Goal: Information Seeking & Learning: Learn about a topic

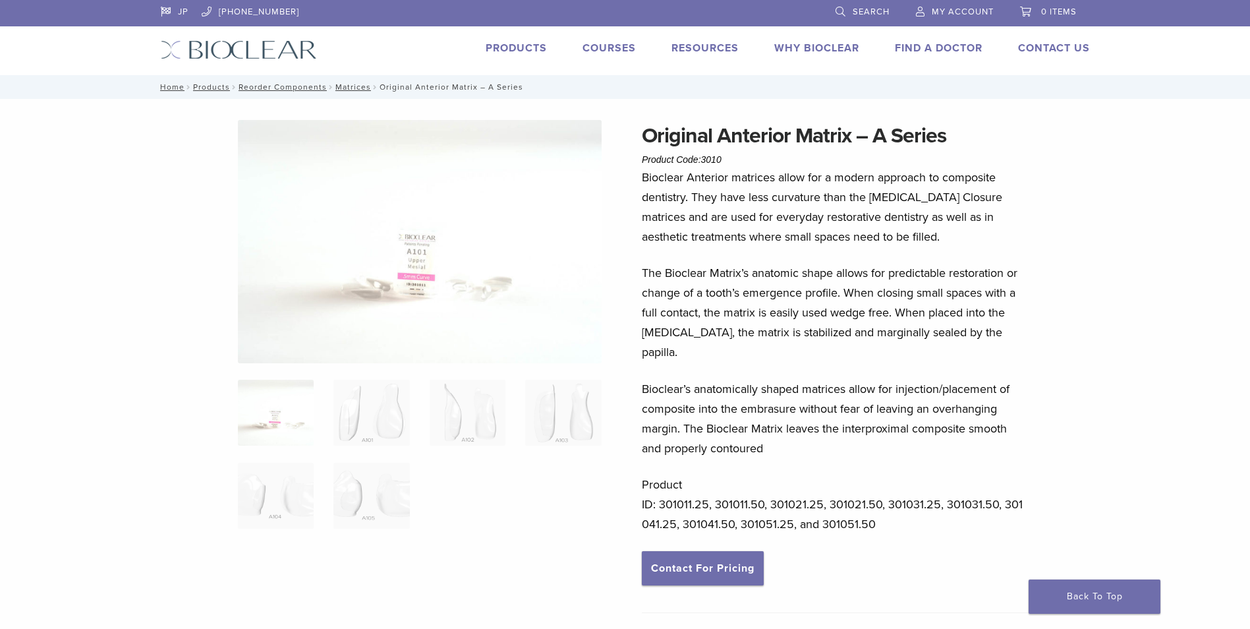
drag, startPoint x: 647, startPoint y: 131, endPoint x: 793, endPoint y: 324, distance: 241.3
click at [793, 326] on div "Original Anterior Matrix – A Series Product Code: 3010 $ 60.56 – $ 112.43 Price…" at bounding box center [835, 371] width 387 height 502
click at [855, 391] on p "Bioclear’s anatomically shaped matrices allow for injection/placement of compos…" at bounding box center [835, 418] width 387 height 79
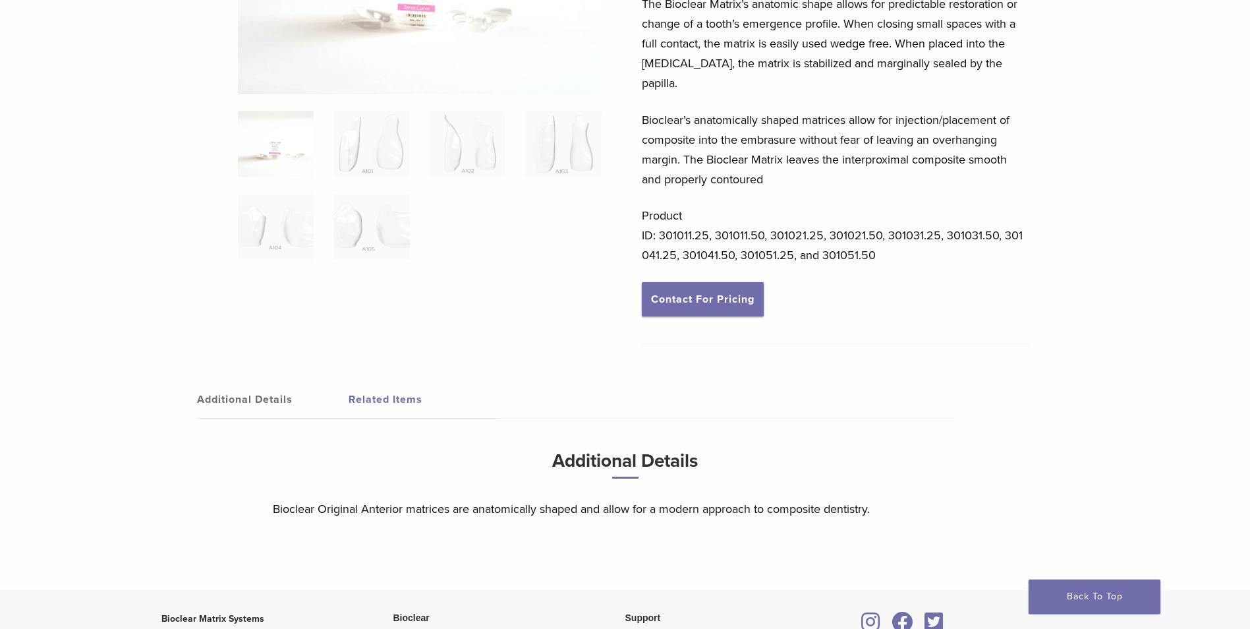
scroll to position [196, 0]
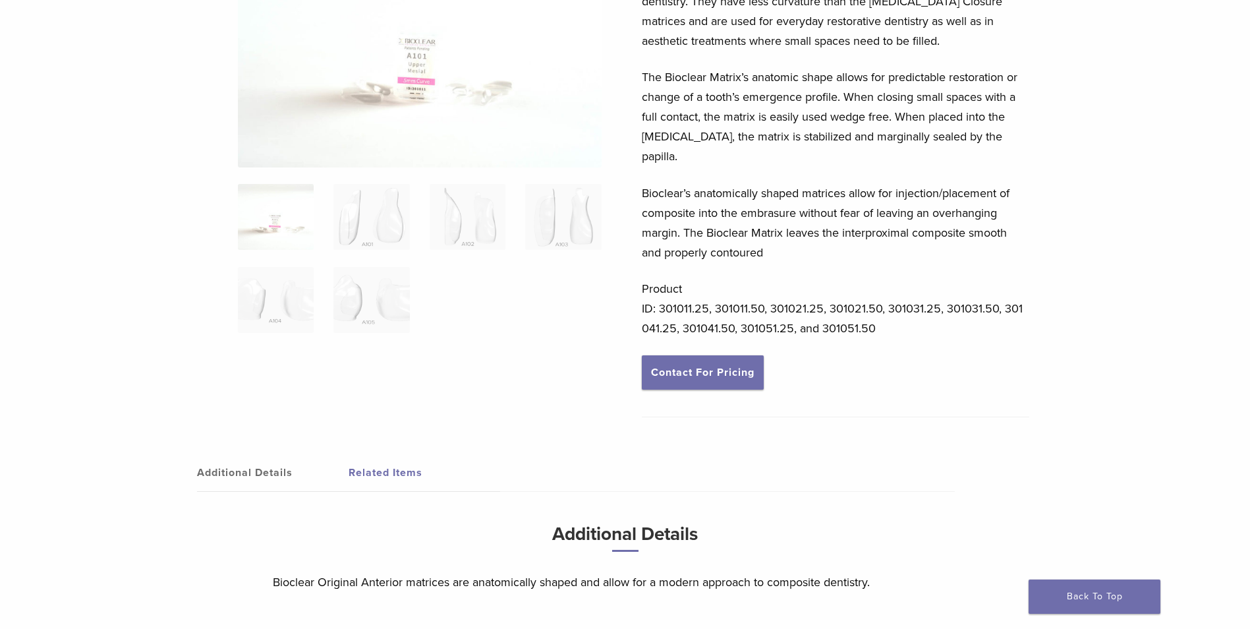
drag, startPoint x: 664, startPoint y: 291, endPoint x: 737, endPoint y: 288, distance: 73.2
click at [745, 288] on p "Product ID: 301011.25, 301011.50, 301021.25, 301021.50, 301031.25, 301031.50, 3…" at bounding box center [835, 308] width 387 height 59
drag, startPoint x: 745, startPoint y: 288, endPoint x: 768, endPoint y: 312, distance: 33.5
click at [811, 288] on p "Product ID: 301011.25, 301011.50, 301021.25, 301021.50, 301031.25, 301031.50, 3…" at bounding box center [835, 308] width 387 height 59
click at [350, 237] on img at bounding box center [371, 217] width 76 height 66
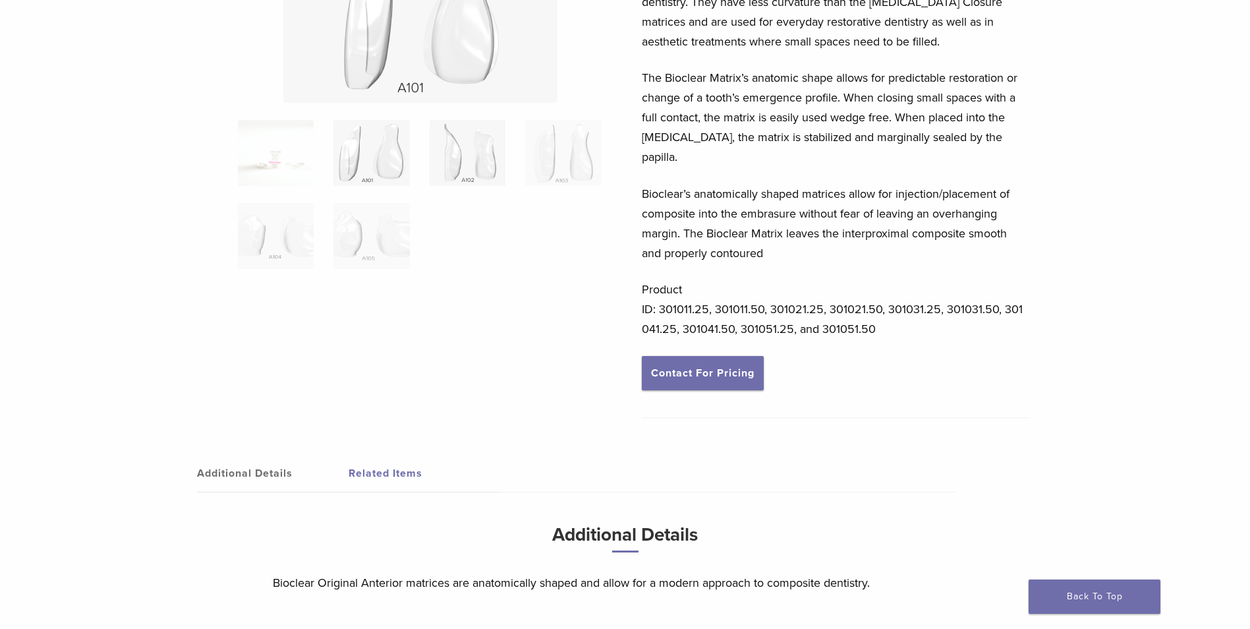
scroll to position [0, 0]
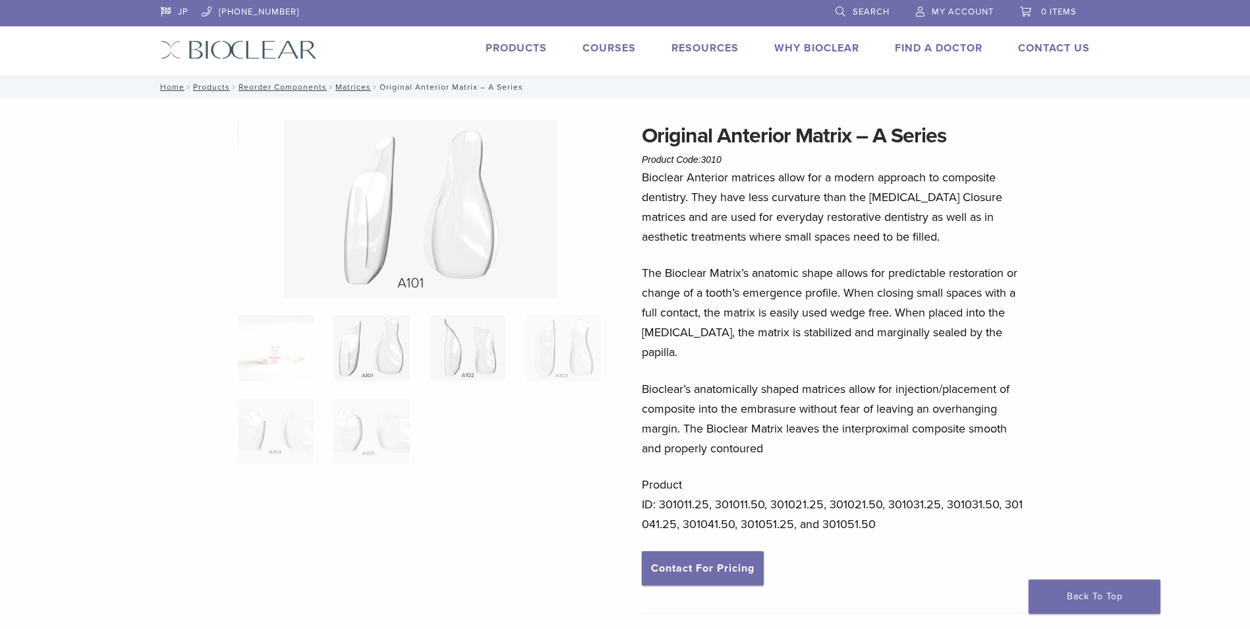
click at [465, 355] on img at bounding box center [468, 348] width 76 height 66
click at [538, 355] on img at bounding box center [563, 348] width 76 height 66
click at [262, 431] on img at bounding box center [276, 431] width 76 height 66
click at [371, 431] on img at bounding box center [371, 431] width 76 height 66
click at [283, 372] on img at bounding box center [276, 348] width 76 height 66
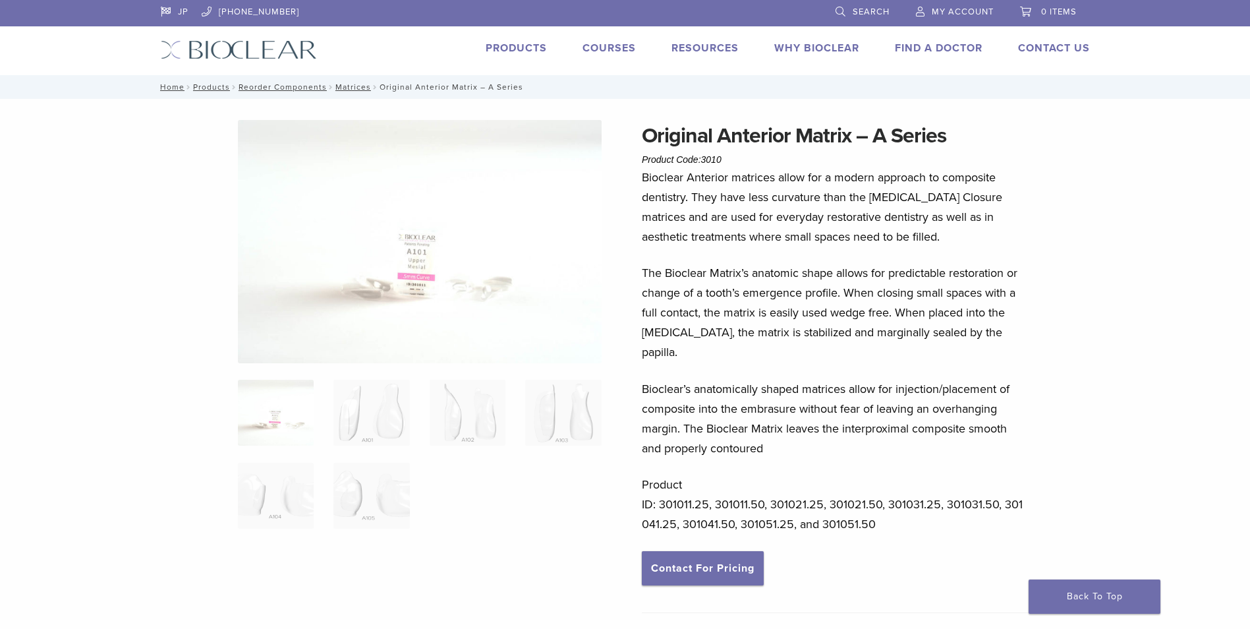
click at [273, 403] on img at bounding box center [276, 413] width 76 height 66
click at [360, 417] on img at bounding box center [371, 413] width 76 height 66
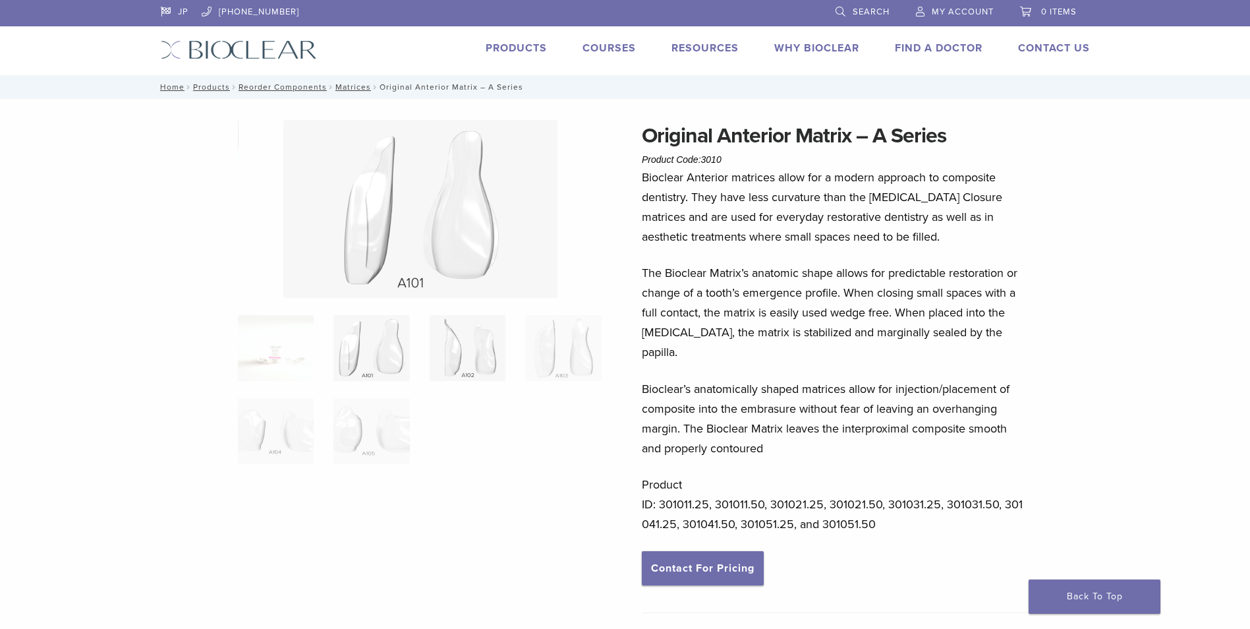
click at [469, 366] on img at bounding box center [468, 348] width 76 height 66
click at [532, 362] on img at bounding box center [563, 348] width 76 height 66
click at [250, 429] on img at bounding box center [276, 431] width 76 height 66
click at [359, 437] on img at bounding box center [371, 431] width 76 height 66
drag, startPoint x: 658, startPoint y: 483, endPoint x: 1042, endPoint y: 508, distance: 385.6
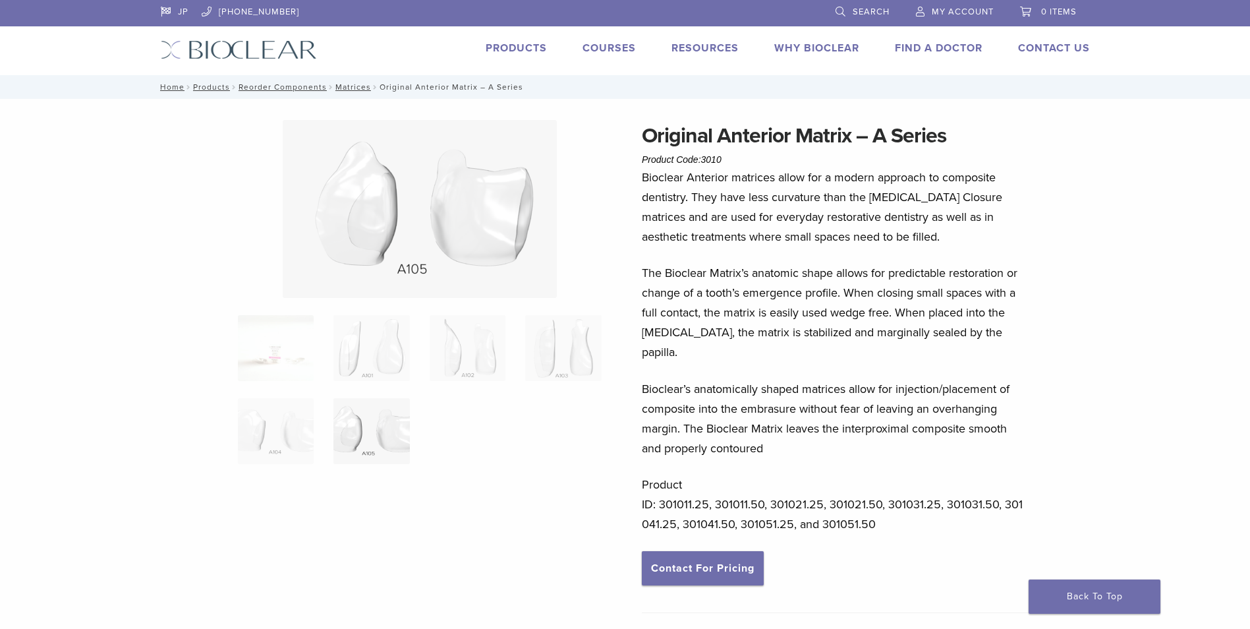
click at [941, 509] on p "Product ID: 301011.25, 301011.50, 301021.25, 301021.50, 301031.25, 301031.50, 3…" at bounding box center [835, 503] width 387 height 59
drag, startPoint x: 941, startPoint y: 509, endPoint x: 931, endPoint y: 509, distance: 9.9
click at [931, 509] on p "Product ID: 301011.25, 301011.50, 301021.25, 301021.50, 301031.25, 301031.50, 3…" at bounding box center [835, 503] width 387 height 59
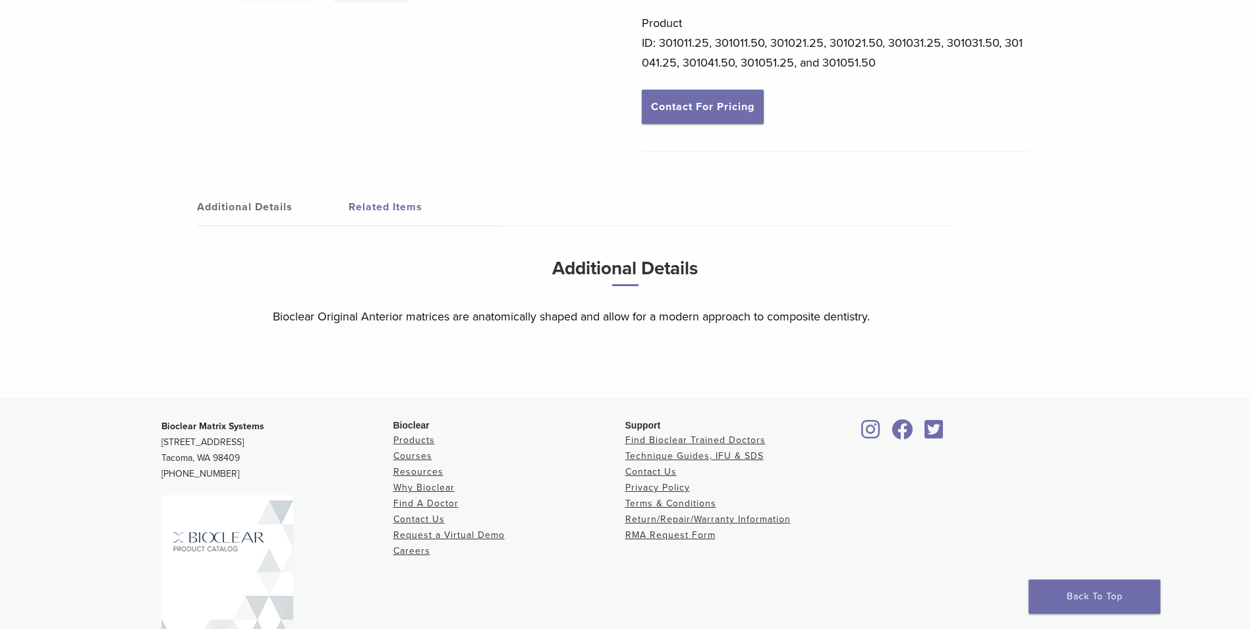
scroll to position [264, 0]
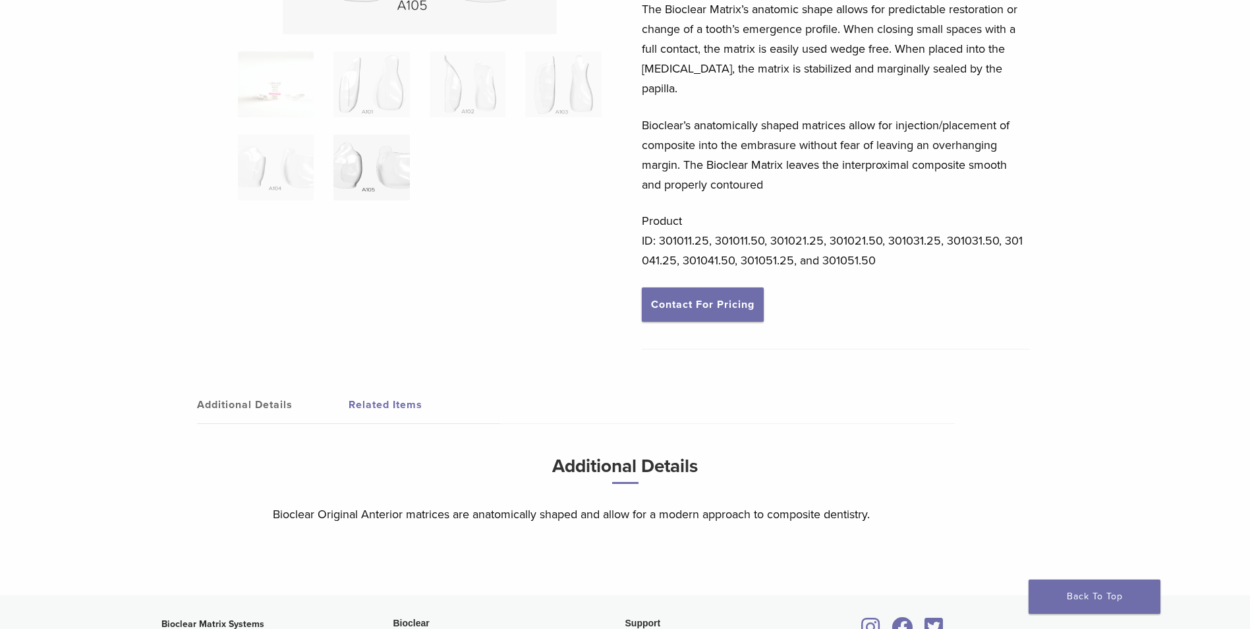
click at [384, 391] on link "Related Items" at bounding box center [425, 404] width 152 height 37
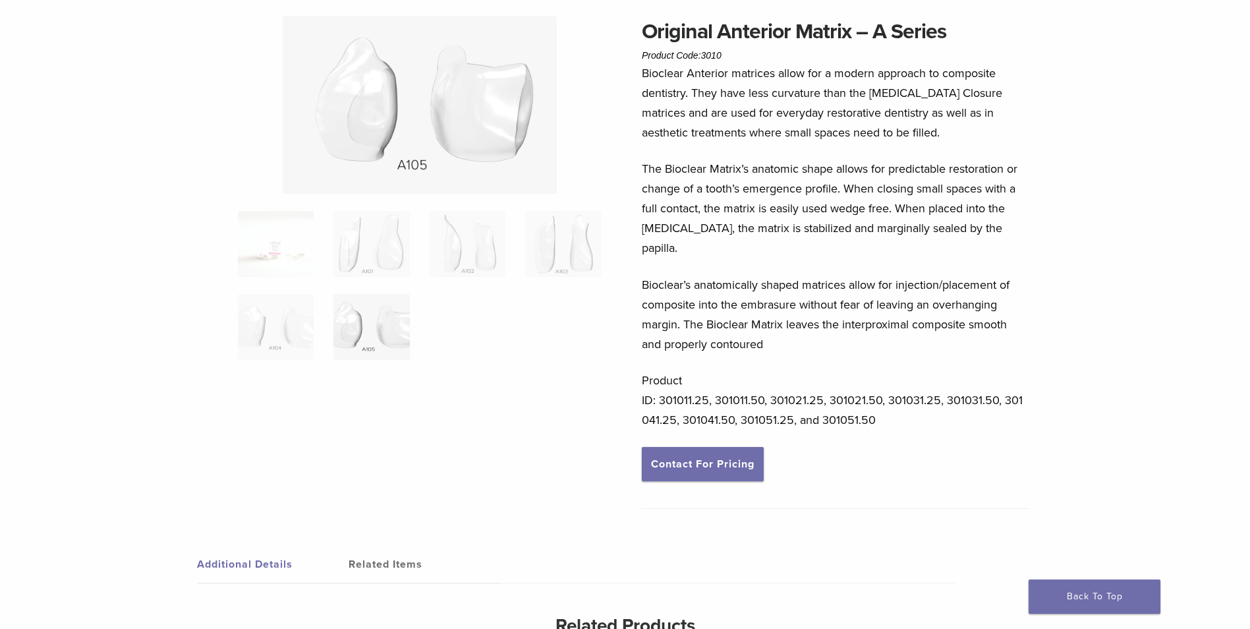
scroll to position [0, 0]
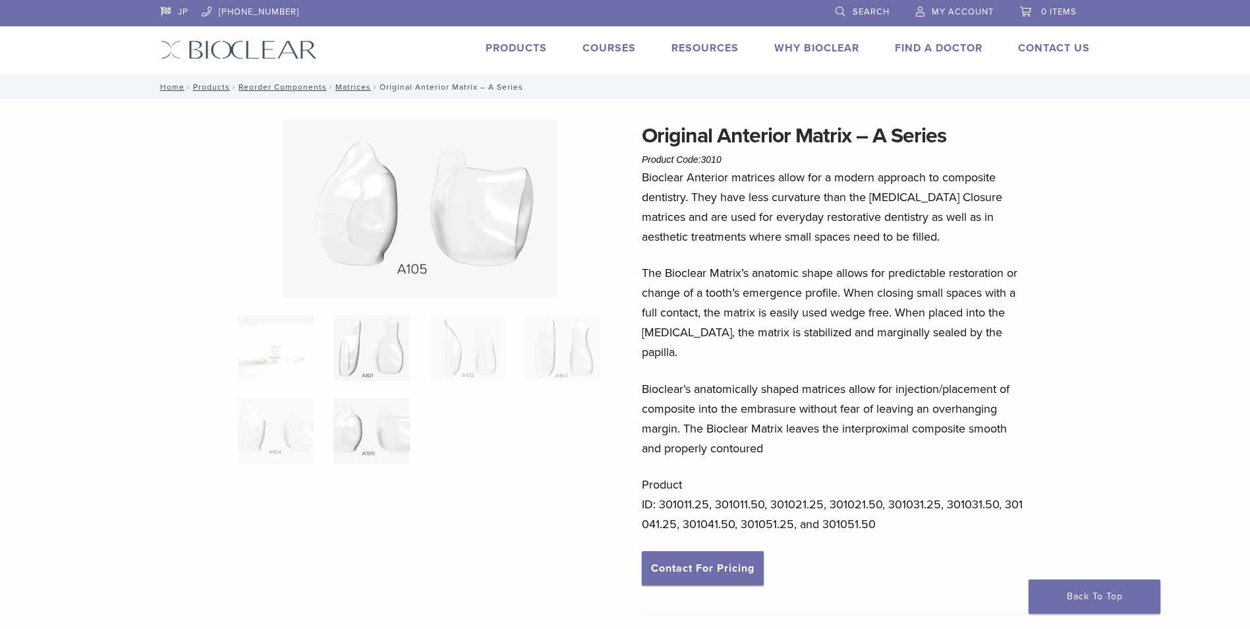
click at [395, 337] on img at bounding box center [371, 348] width 76 height 66
click at [462, 342] on img at bounding box center [468, 348] width 76 height 66
click at [556, 355] on img at bounding box center [563, 348] width 76 height 66
click at [271, 424] on img at bounding box center [276, 431] width 76 height 66
click at [356, 427] on img at bounding box center [371, 431] width 76 height 66
